Goal: Task Accomplishment & Management: Use online tool/utility

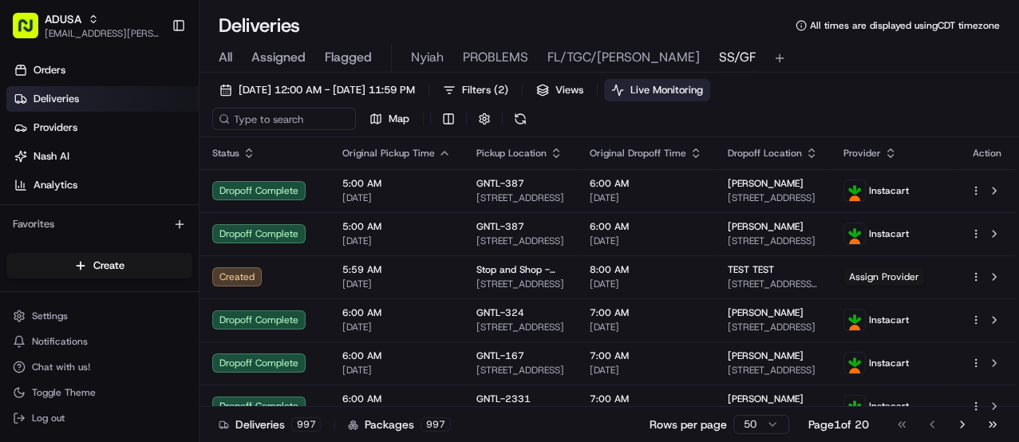
click at [692, 89] on button "Live Monitoring" at bounding box center [657, 90] width 106 height 22
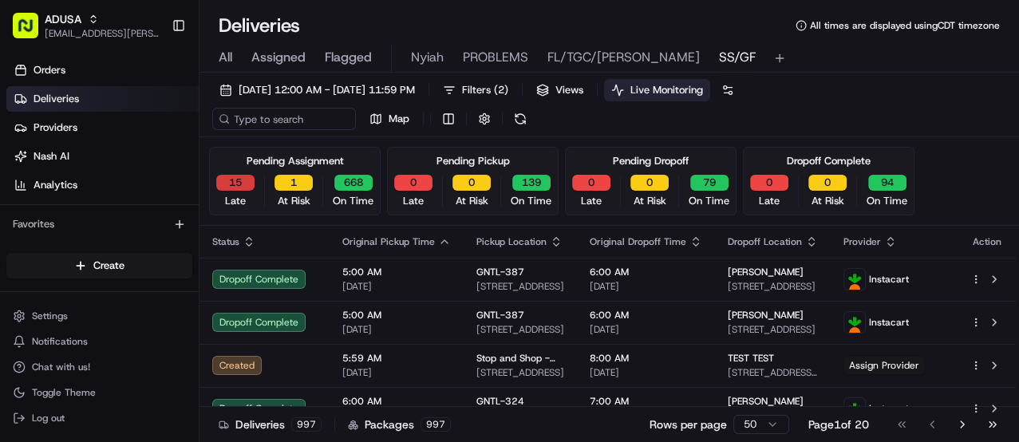
click at [238, 176] on button "15" at bounding box center [235, 183] width 38 height 16
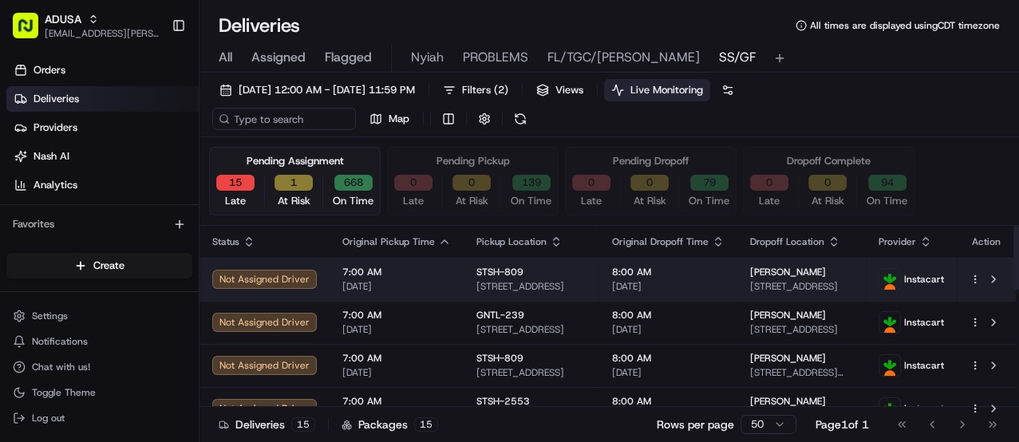
click at [689, 261] on td "8:00 AM [DATE]" at bounding box center [668, 279] width 138 height 43
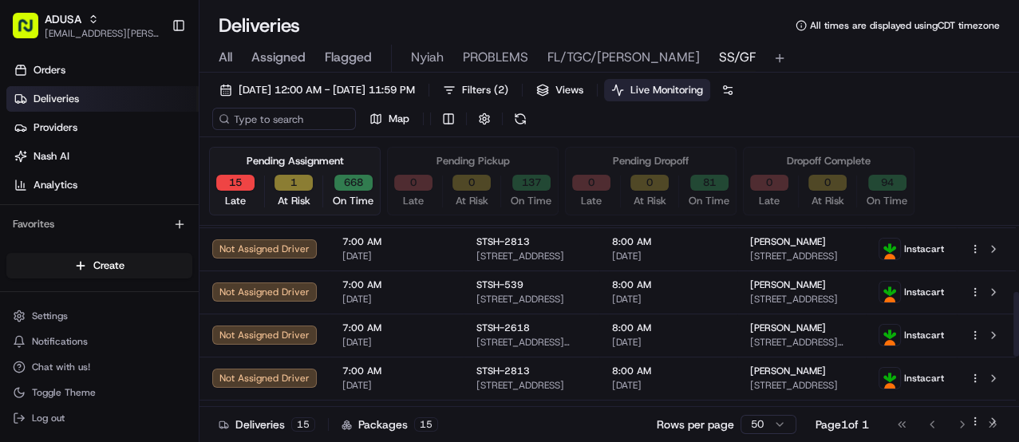
scroll to position [213, 0]
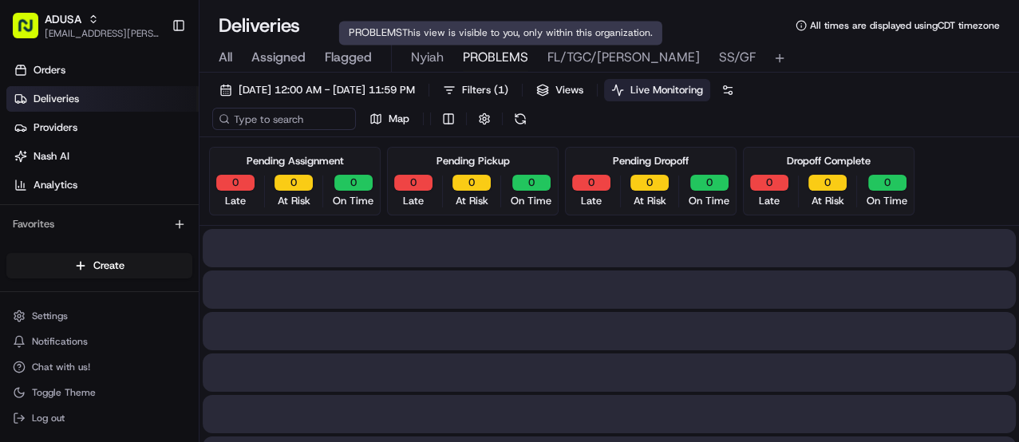
click at [483, 51] on span "PROBLEMS" at bounding box center [495, 57] width 65 height 19
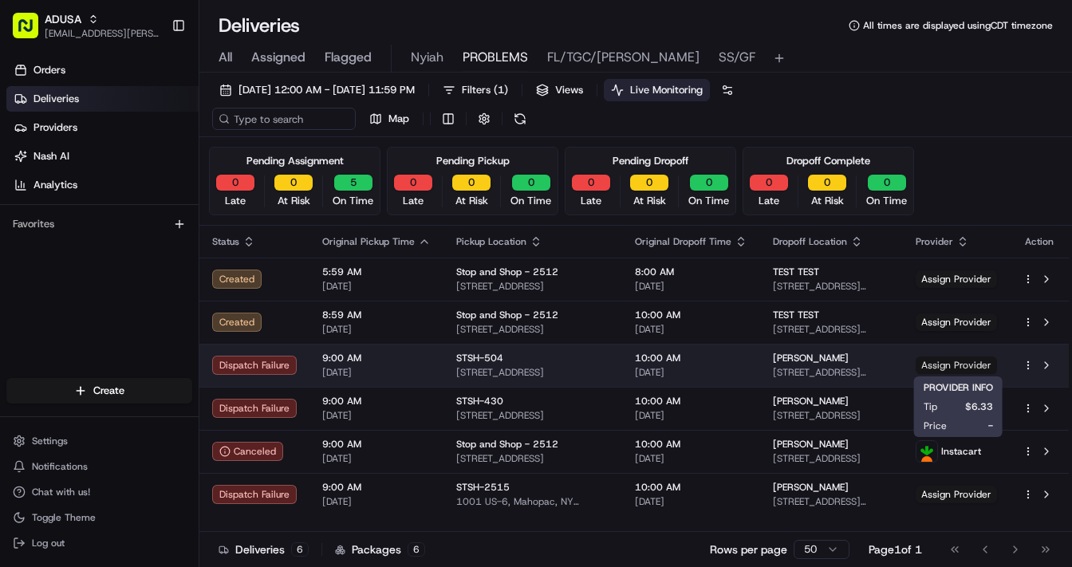
click at [958, 362] on span "Assign Provider" at bounding box center [956, 366] width 81 height 18
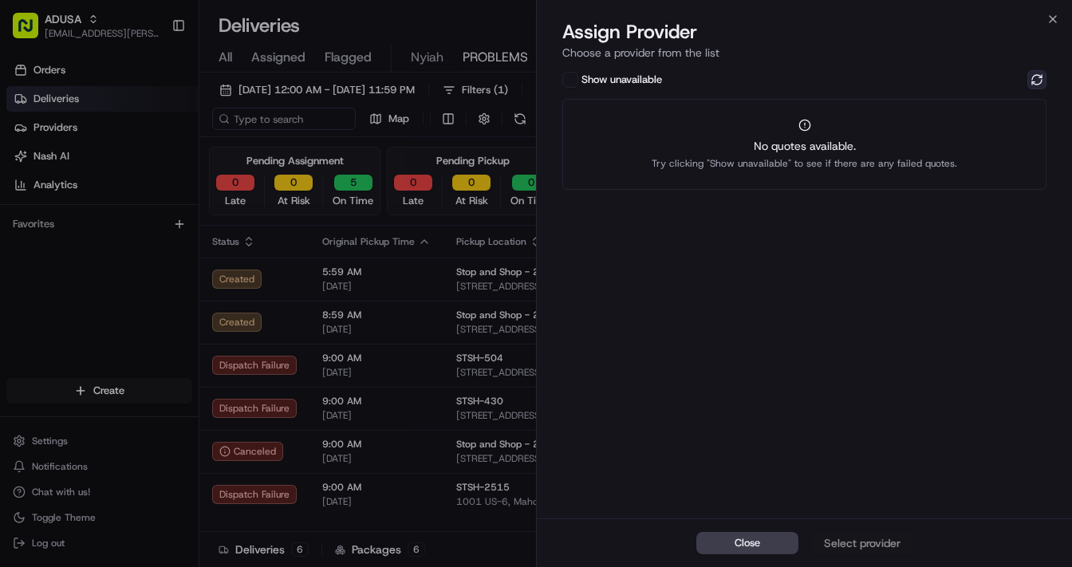
click at [1018, 77] on button at bounding box center [1036, 79] width 19 height 19
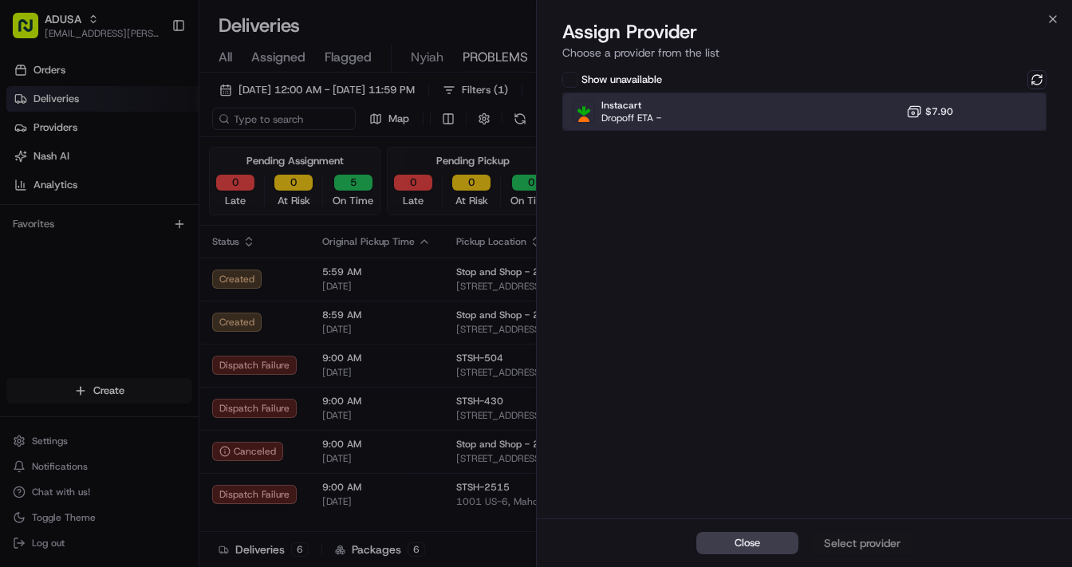
click at [779, 120] on div "Instacart Dropoff ETA - $7.90" at bounding box center [804, 112] width 484 height 38
click at [842, 441] on div "Assign Provider" at bounding box center [862, 543] width 78 height 16
click at [759, 441] on button "Close" at bounding box center [747, 543] width 102 height 22
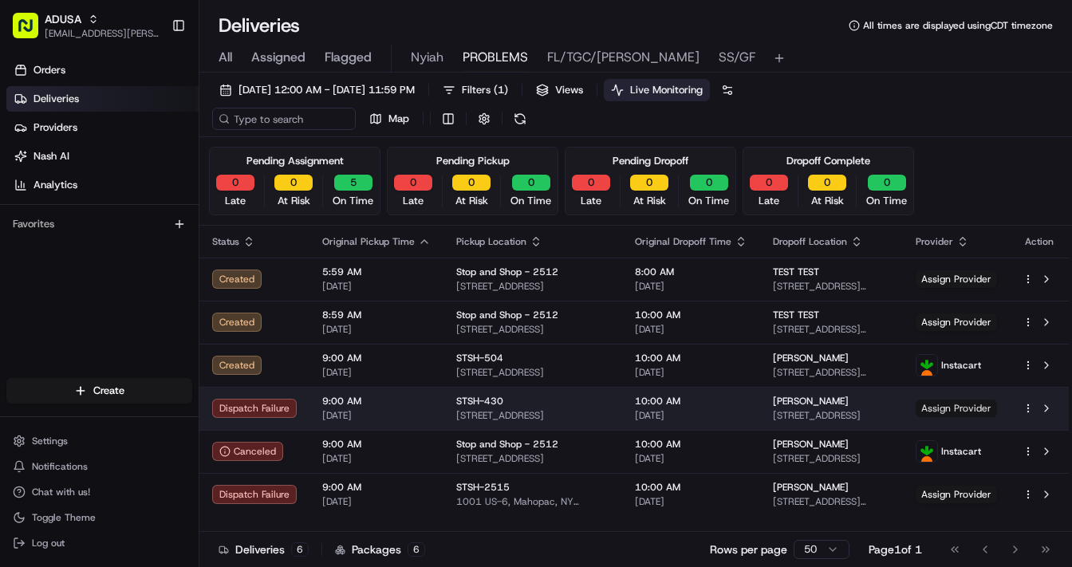
click at [945, 404] on span "Assign Provider" at bounding box center [956, 409] width 81 height 18
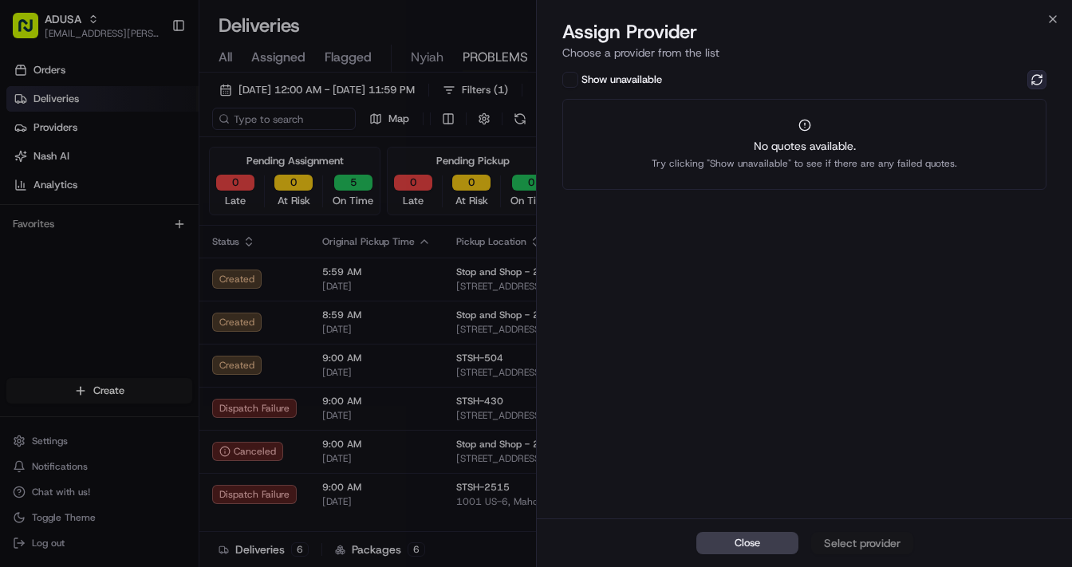
click at [1018, 77] on button at bounding box center [1036, 79] width 19 height 19
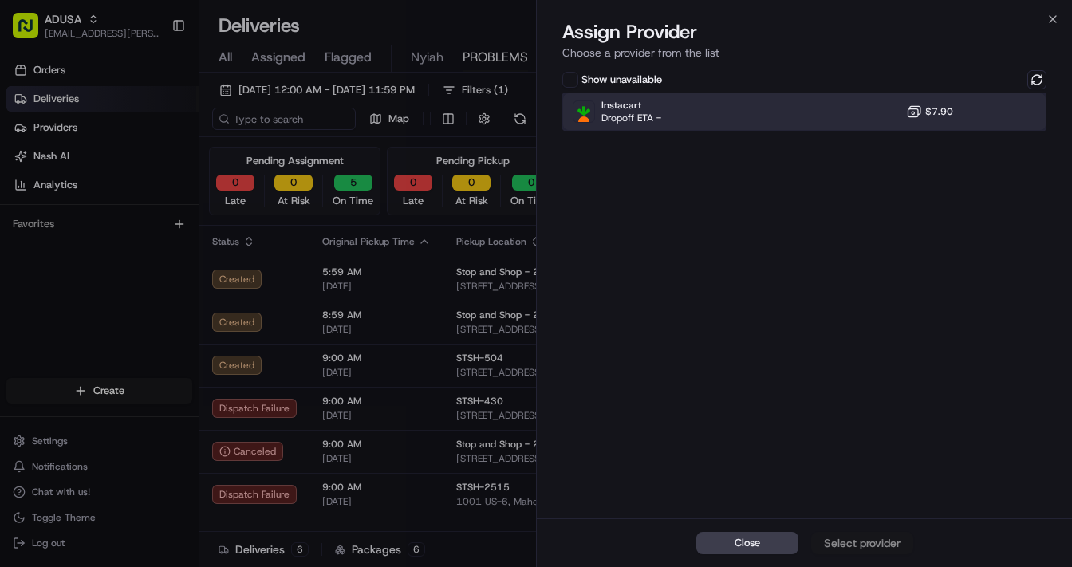
click at [771, 118] on div "Instacart Dropoff ETA - $7.90" at bounding box center [804, 112] width 484 height 38
click at [838, 441] on div "Assign Provider" at bounding box center [862, 543] width 78 height 16
click at [749, 441] on span "Close" at bounding box center [748, 543] width 26 height 14
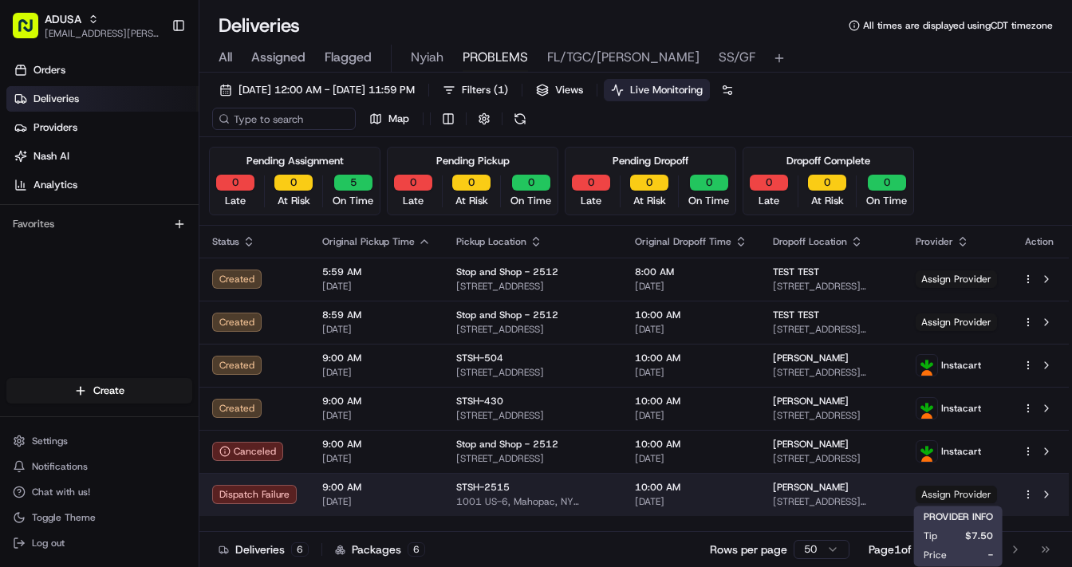
click at [941, 441] on span "Assign Provider" at bounding box center [956, 495] width 81 height 18
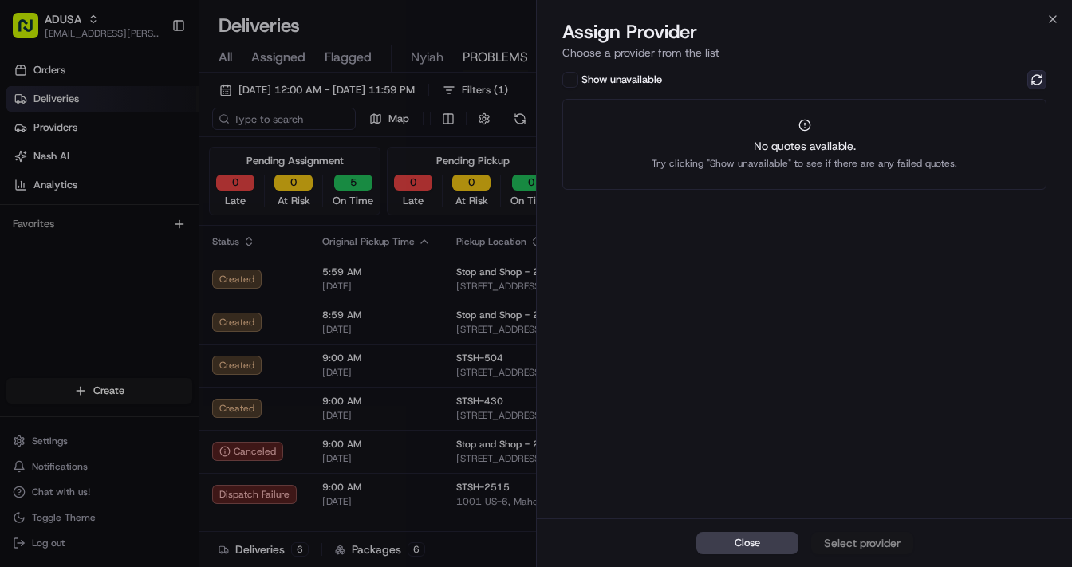
click at [1018, 76] on button at bounding box center [1036, 79] width 19 height 19
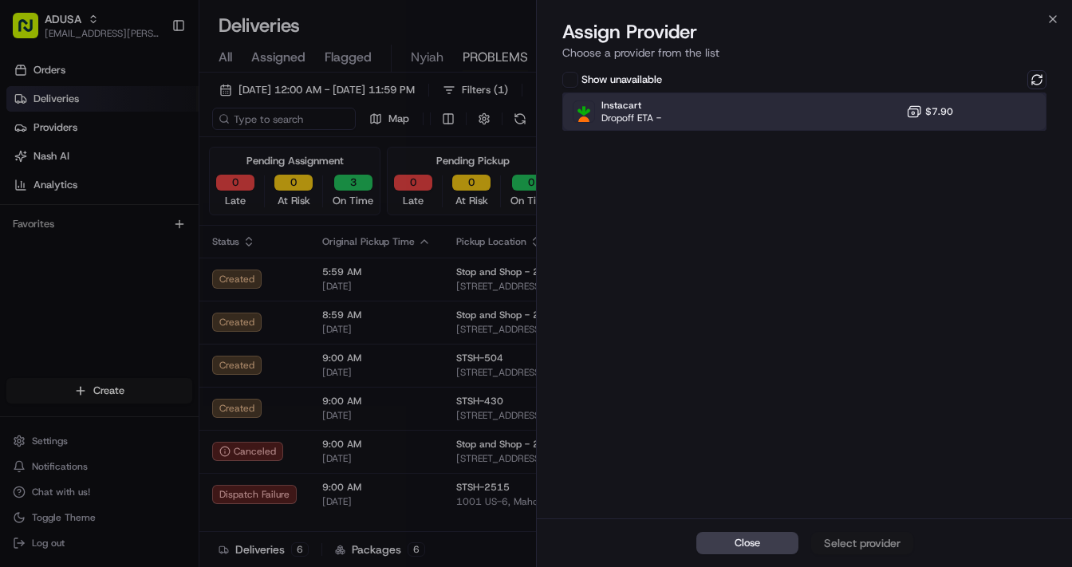
click at [760, 109] on div "Instacart Dropoff ETA - $7.90" at bounding box center [804, 112] width 484 height 38
click at [852, 441] on div "Assign Provider" at bounding box center [862, 543] width 78 height 16
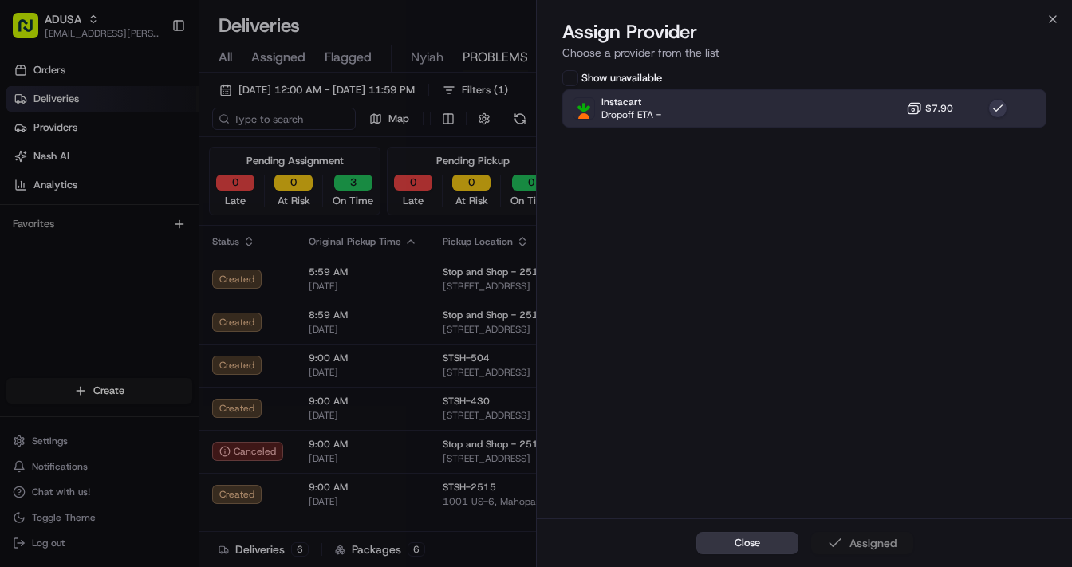
click at [739, 441] on span "Close" at bounding box center [748, 543] width 26 height 14
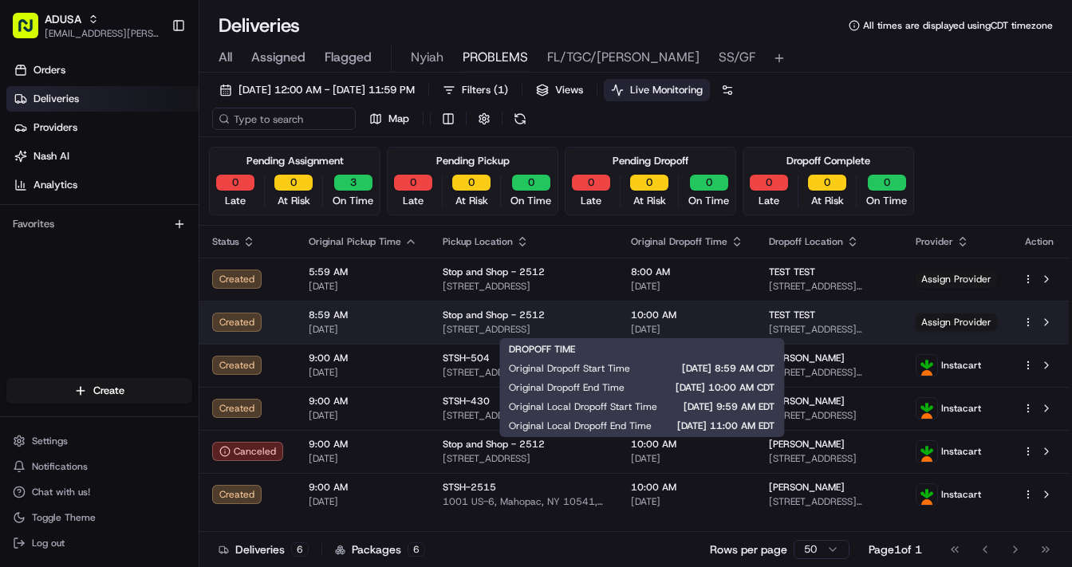
click at [631, 321] on div "10:00 AM [DATE]" at bounding box center [687, 322] width 112 height 27
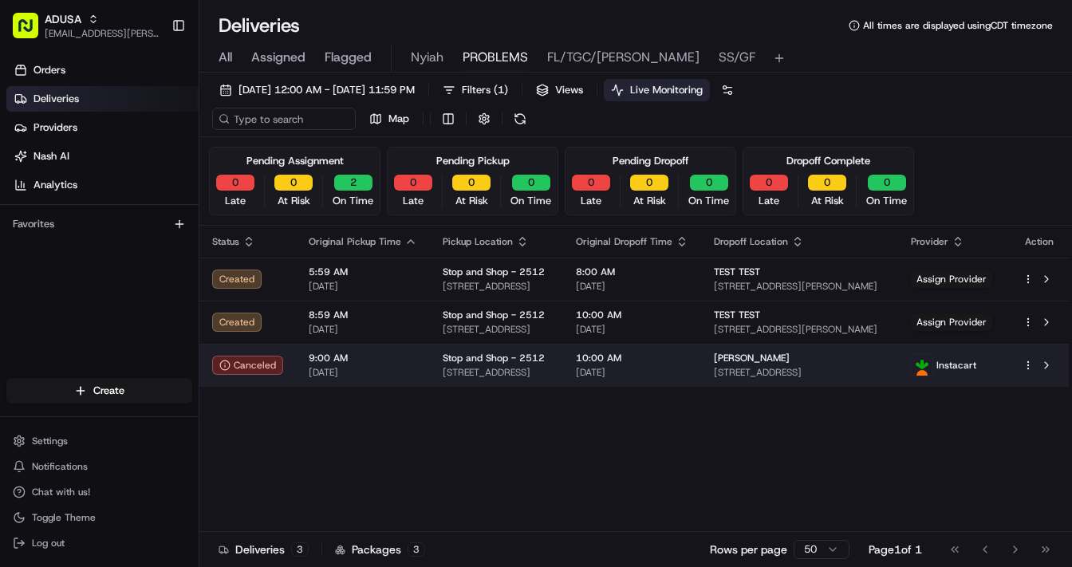
click at [701, 367] on td "10:00 AM [DATE]" at bounding box center [632, 365] width 138 height 43
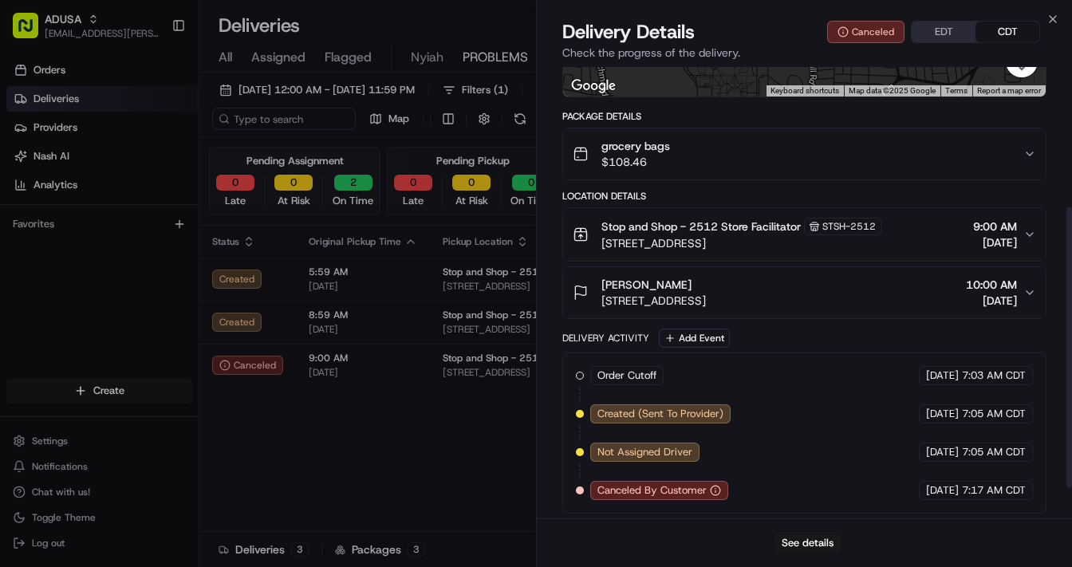
scroll to position [273, 0]
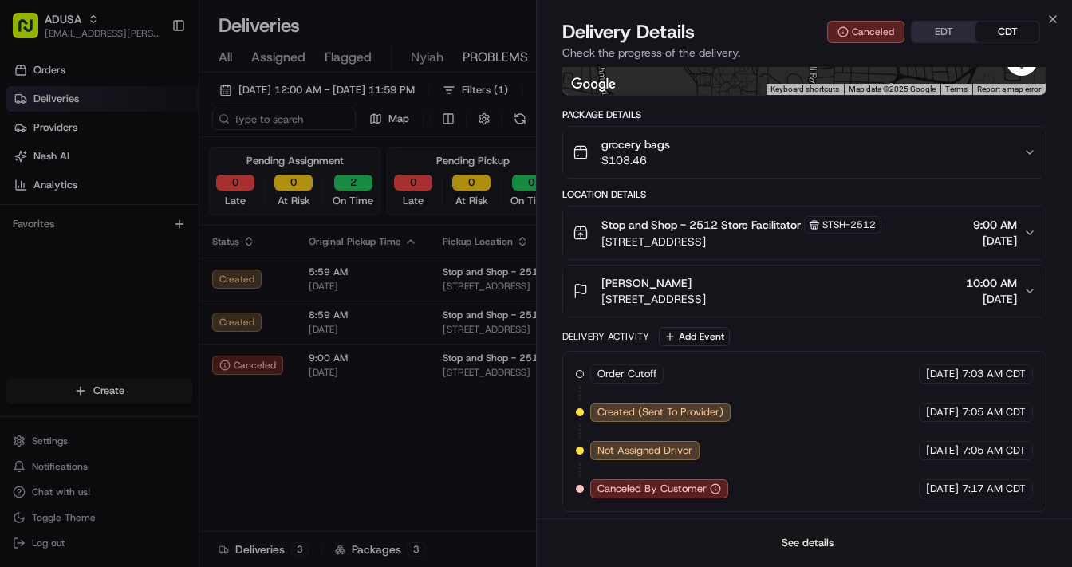
click at [797, 441] on button "See details" at bounding box center [808, 543] width 66 height 22
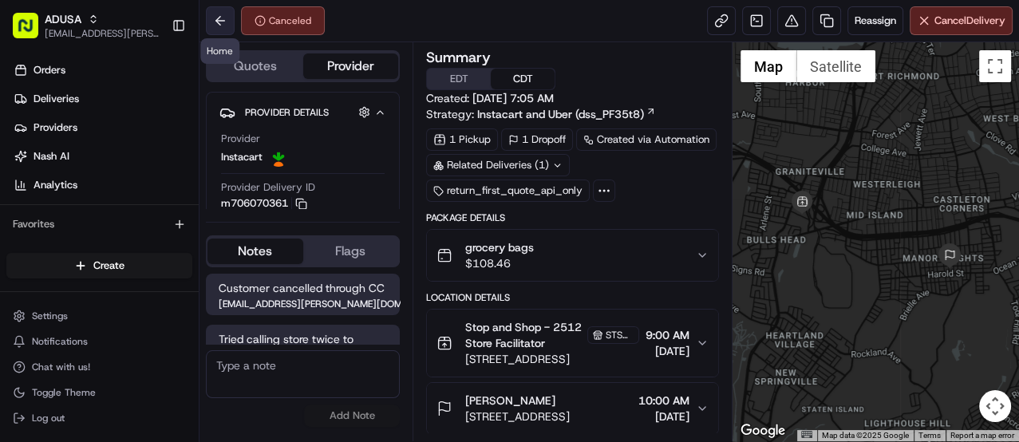
click at [211, 22] on button at bounding box center [220, 20] width 29 height 29
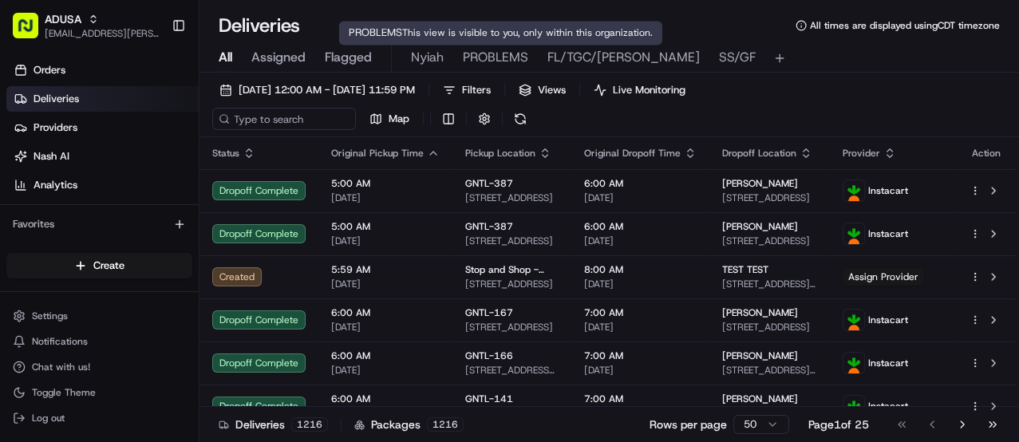
click at [497, 53] on span "PROBLEMS" at bounding box center [495, 57] width 65 height 19
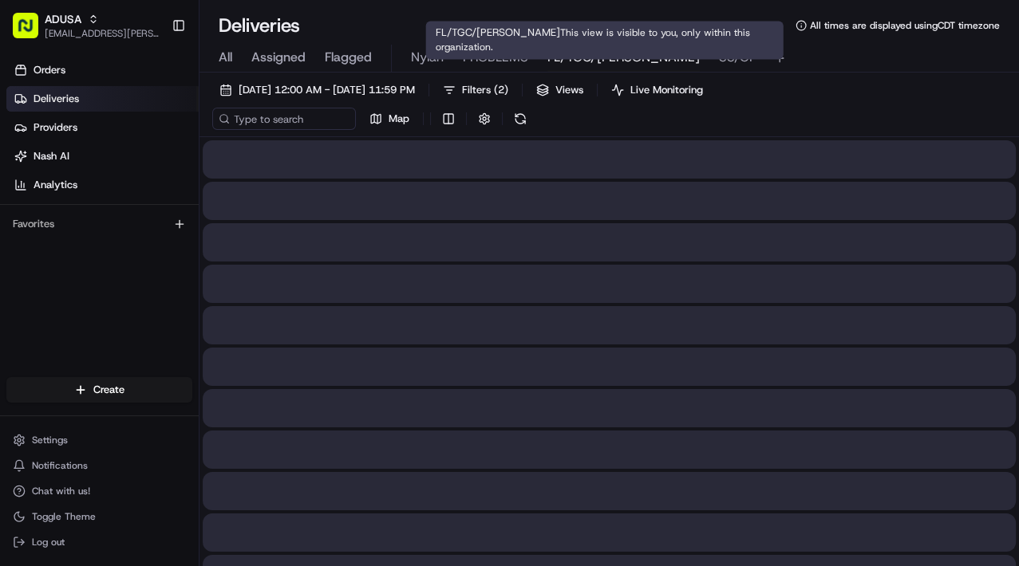
click at [577, 61] on span "FL/TGC/[PERSON_NAME]" at bounding box center [623, 57] width 152 height 19
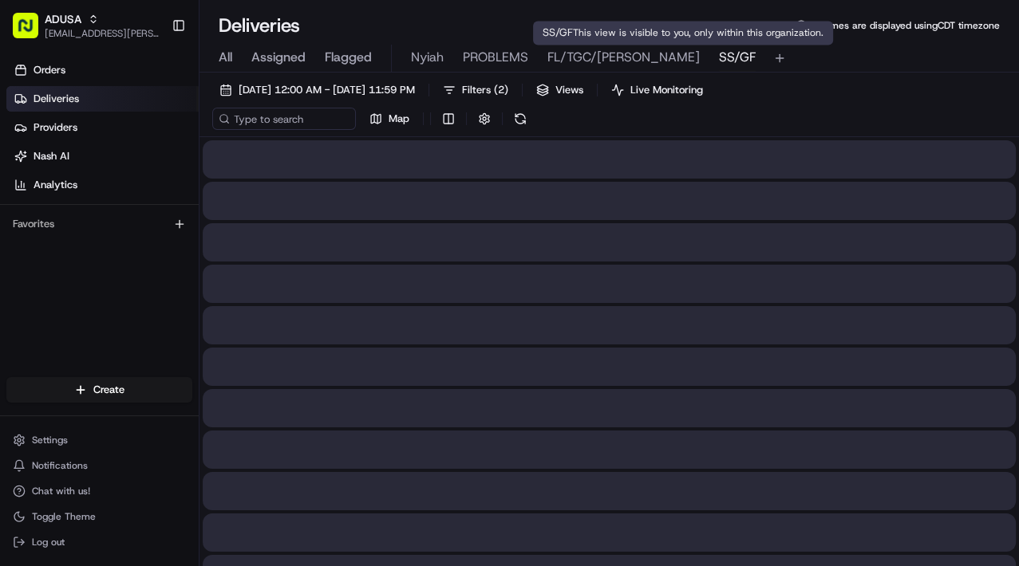
click at [719, 55] on span "SS/GF" at bounding box center [737, 57] width 37 height 19
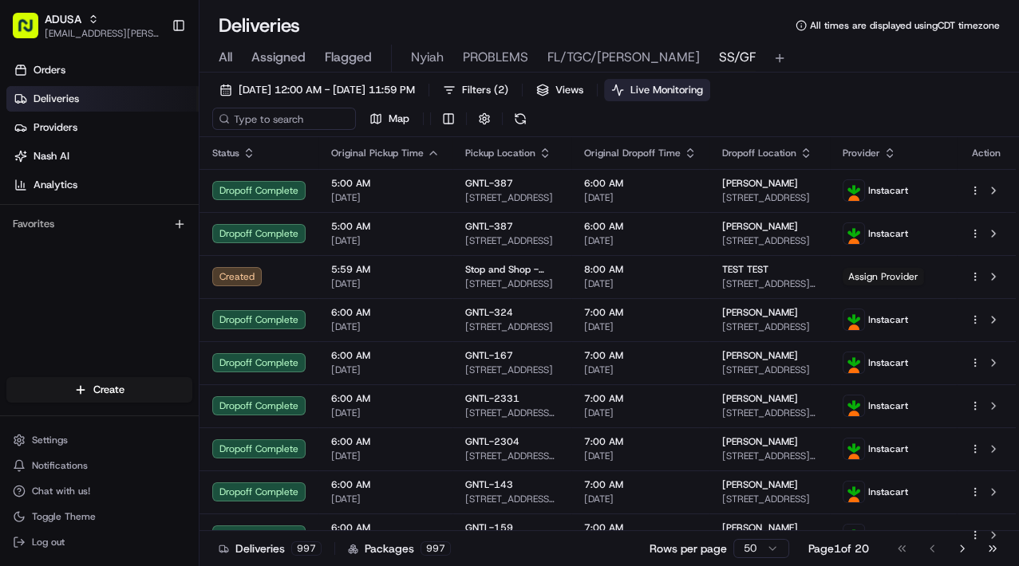
click at [703, 87] on span "Live Monitoring" at bounding box center [666, 90] width 73 height 14
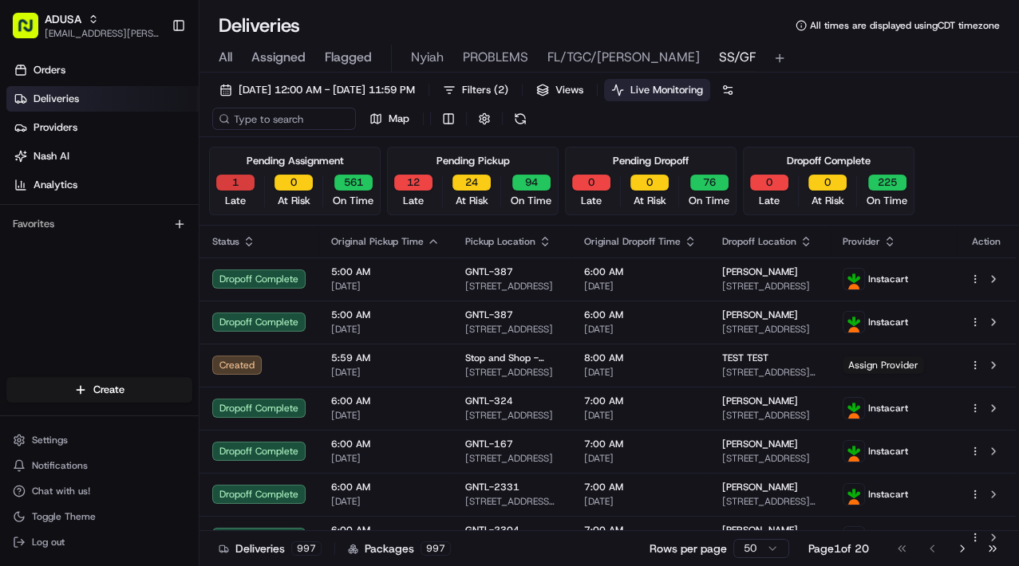
click at [235, 187] on button "1" at bounding box center [235, 183] width 38 height 16
